Goal: Find specific fact: Find specific fact

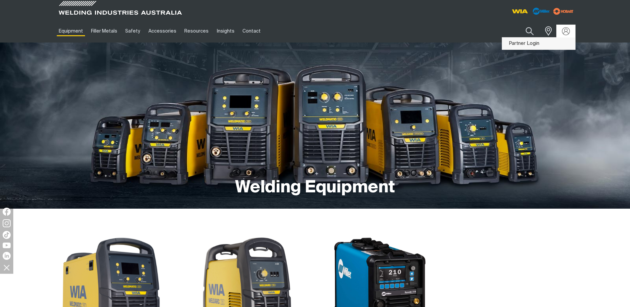
click at [558, 45] on link "Partner Login" at bounding box center [538, 44] width 73 height 12
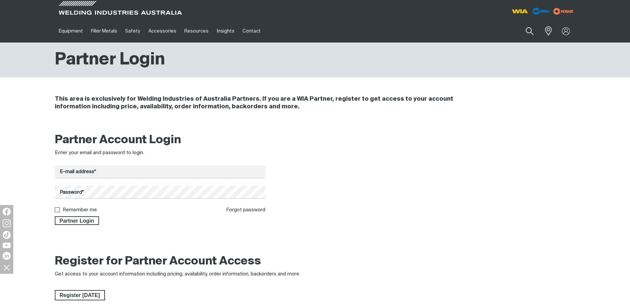
click at [216, 0] on div "Get 5 WIA Welding Guides Free!" at bounding box center [216, 0] width 0 height 0
click at [131, 171] on input "E-mail address*" at bounding box center [160, 171] width 211 height 13
type input "TATE.BIGHAM@SPWGROUP.COM.AU"
click at [55, 216] on button "Partner Login" at bounding box center [77, 220] width 45 height 9
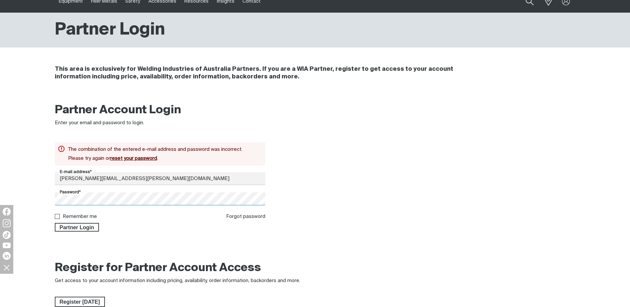
scroll to position [30, 0]
click at [0, 185] on html "Jump to main navigation Equipment Stick Welders TIG Welders MIG Welders Multi-P…" at bounding box center [315, 243] width 630 height 546
click at [55, 223] on button "Partner Login" at bounding box center [77, 227] width 45 height 9
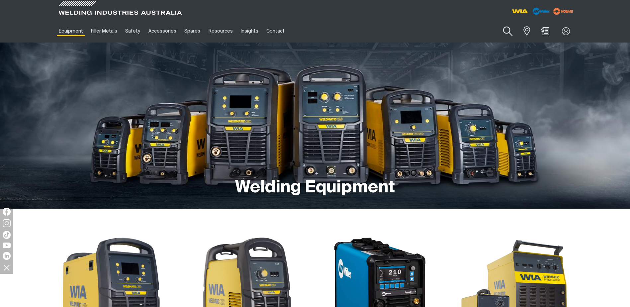
click at [512, 31] on button "Search products" at bounding box center [508, 31] width 27 height 19
click at [482, 34] on input "Search" at bounding box center [468, 31] width 102 height 15
paste input "M0063"
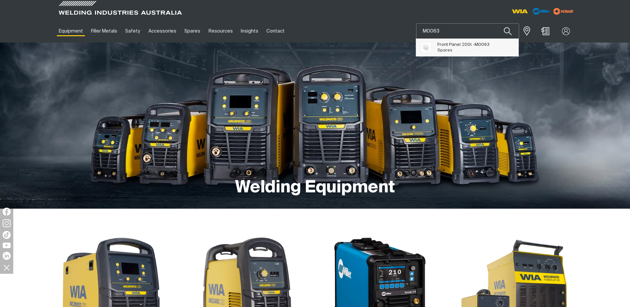
type input "M0063"
click at [468, 44] on span "Front Panel 200i - M0063" at bounding box center [463, 45] width 52 height 6
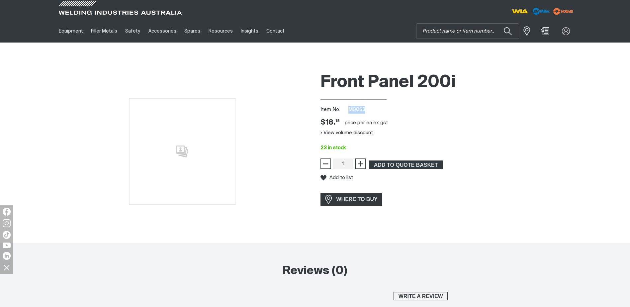
drag, startPoint x: 370, startPoint y: 109, endPoint x: 343, endPoint y: 109, distance: 26.9
click at [343, 109] on div "Item No. M0063" at bounding box center [448, 110] width 255 height 8
copy span "M0063"
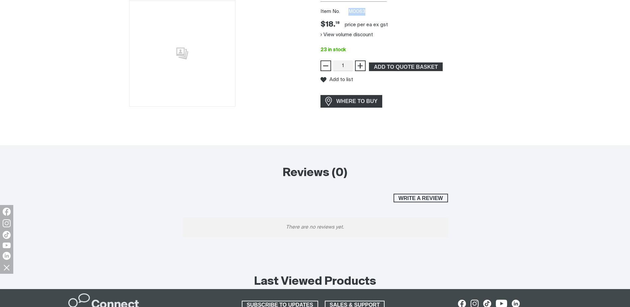
scroll to position [222, 0]
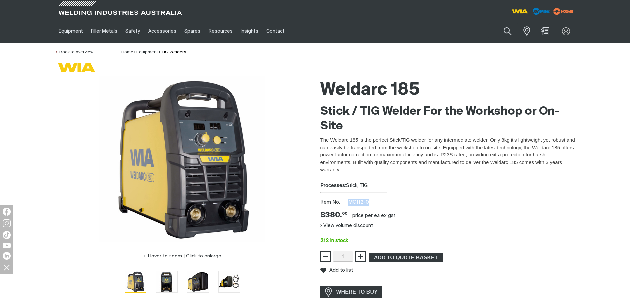
drag, startPoint x: 374, startPoint y: 199, endPoint x: 345, endPoint y: 205, distance: 29.2
click at [345, 205] on div "Weldarc 185 Stick / TIG Welder For the Workshop or On-Site The Weldarc 185 is t…" at bounding box center [448, 197] width 255 height 242
copy span "MC112-0"
